Goal: Task Accomplishment & Management: Complete application form

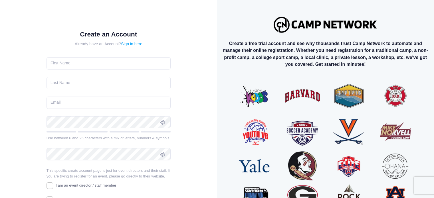
click at [128, 64] on input "text" at bounding box center [108, 63] width 124 height 12
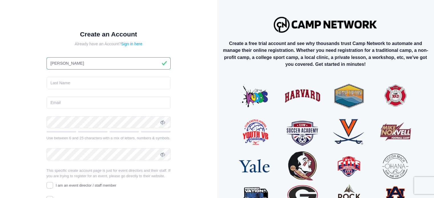
type input "[PERSON_NAME]"
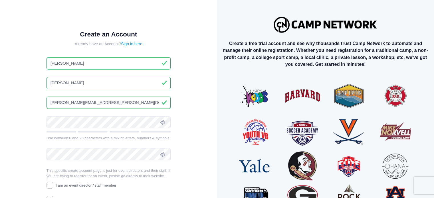
type input "[PERSON_NAME][EMAIL_ADDRESS][PERSON_NAME][DOMAIN_NAME]"
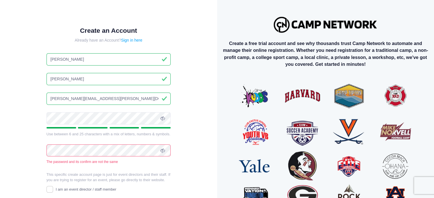
scroll to position [60, 0]
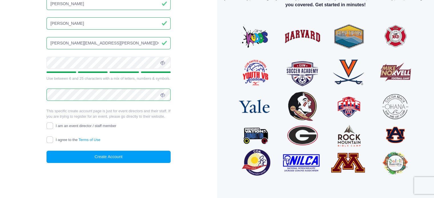
click at [63, 126] on span "I am an event director / staff member" at bounding box center [86, 126] width 60 height 4
click at [53, 126] on input "I am an event director / staff member" at bounding box center [49, 126] width 7 height 7
checkbox input "true"
click at [53, 140] on label "I agree to the Terms of Use" at bounding box center [73, 140] width 54 height 6
click at [53, 140] on input "I agree to the Terms of Use" at bounding box center [49, 140] width 7 height 7
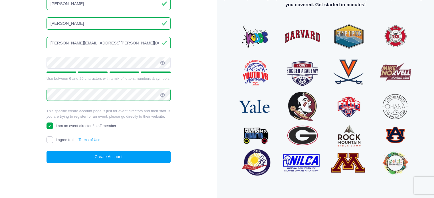
checkbox input "true"
click at [102, 155] on button "Create Account" at bounding box center [108, 157] width 124 height 12
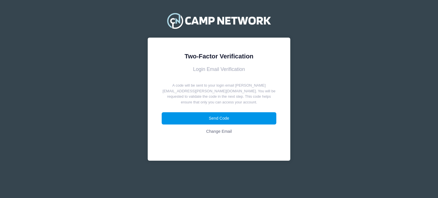
click at [211, 115] on button "Send Code" at bounding box center [219, 118] width 115 height 12
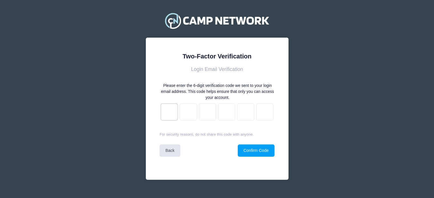
click at [168, 108] on input "text" at bounding box center [169, 111] width 17 height 17
paste input "b"
type input "0"
type input "d"
type input "f"
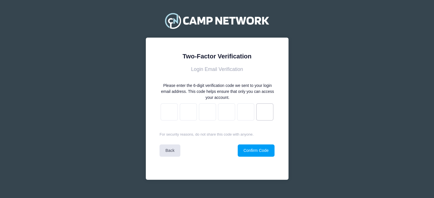
type input "c"
type input "9"
type input "b"
click at [250, 152] on button "Confirm Code" at bounding box center [255, 151] width 37 height 12
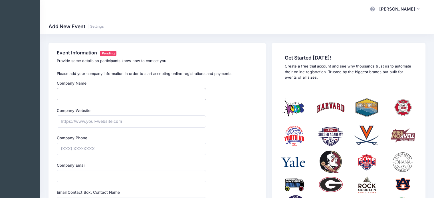
click at [193, 92] on input "Company Name" at bounding box center [131, 94] width 149 height 12
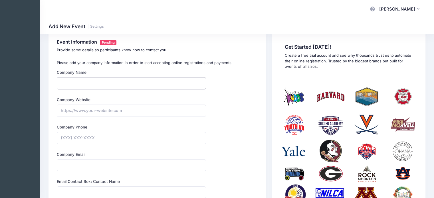
scroll to position [9, 0]
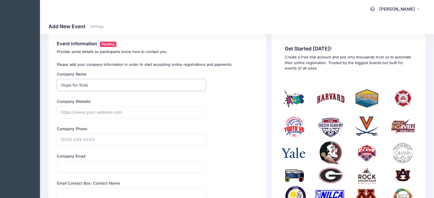
type input "Hope for Kids"
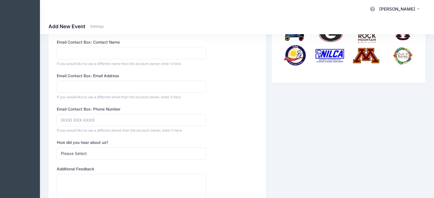
scroll to position [219, 0]
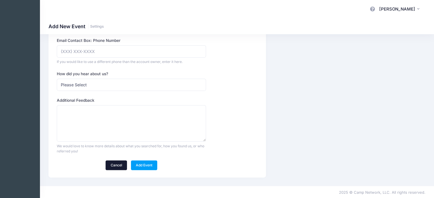
type input "[URL][DOMAIN_NAME]"
click at [117, 167] on link "Cancel" at bounding box center [115, 166] width 21 height 10
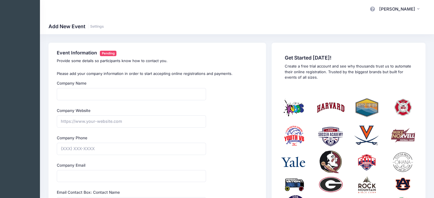
scroll to position [29, 0]
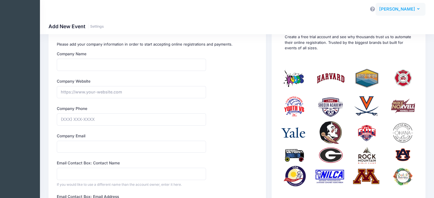
click at [397, 7] on span "Sara Burke" at bounding box center [397, 9] width 36 height 6
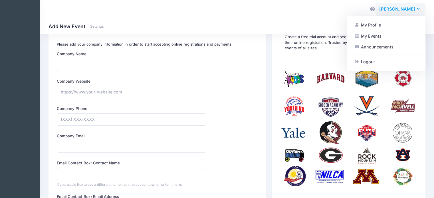
scroll to position [0, 0]
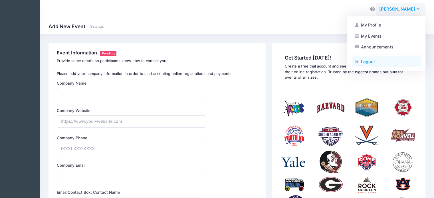
click at [367, 64] on link "Logout" at bounding box center [385, 61] width 69 height 11
